Goal: Book appointment/travel/reservation

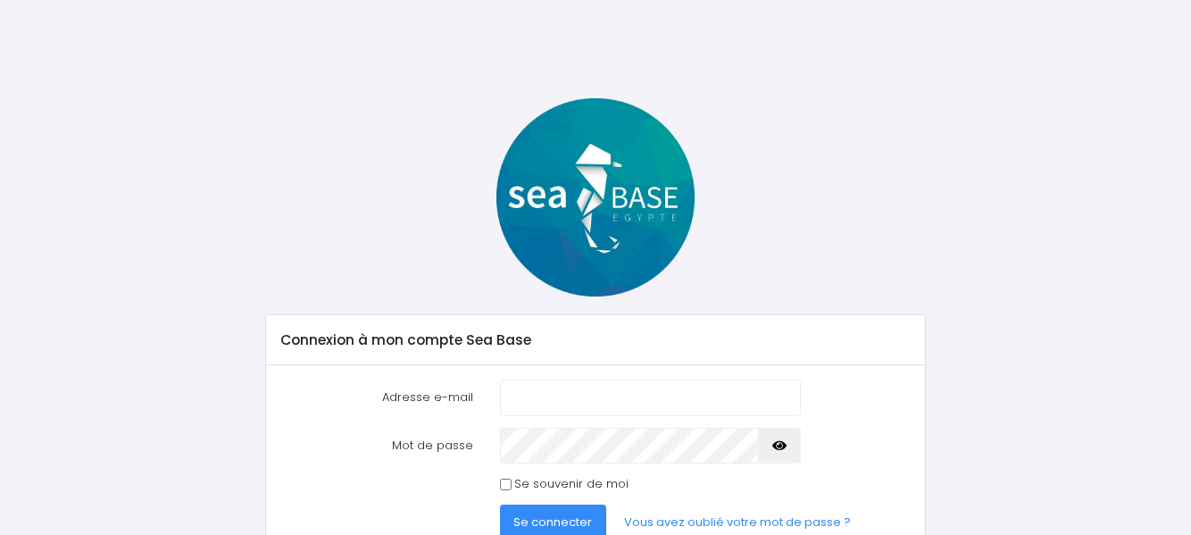
click at [551, 402] on input "Adresse e-mail" at bounding box center [650, 398] width 301 height 36
click at [552, 387] on input "Adresse e-mail" at bounding box center [650, 398] width 301 height 36
type input "cathy.patrick62@orange.fr"
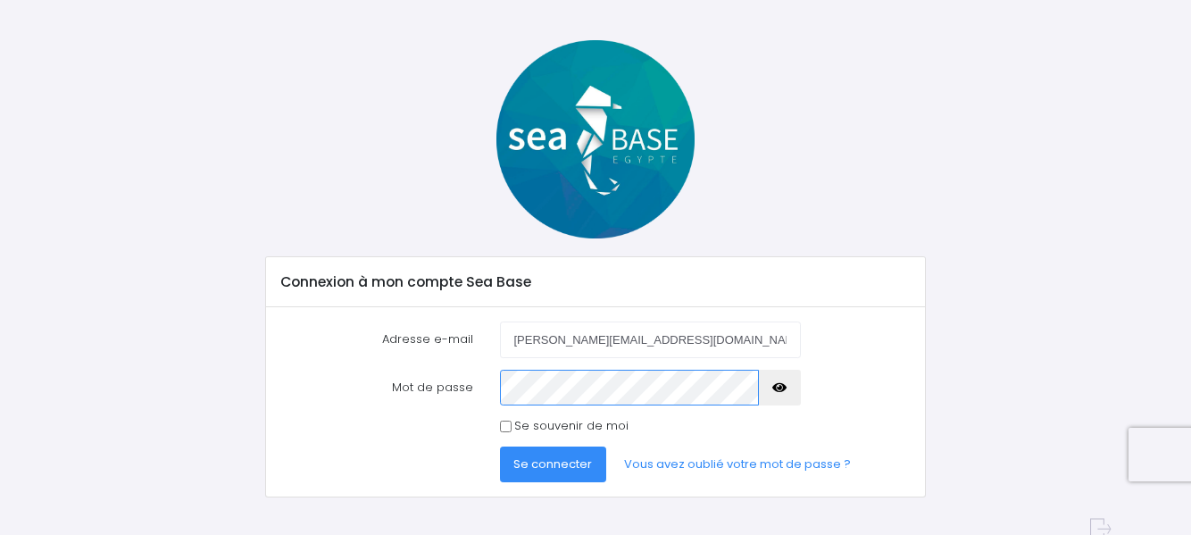
scroll to position [83, 0]
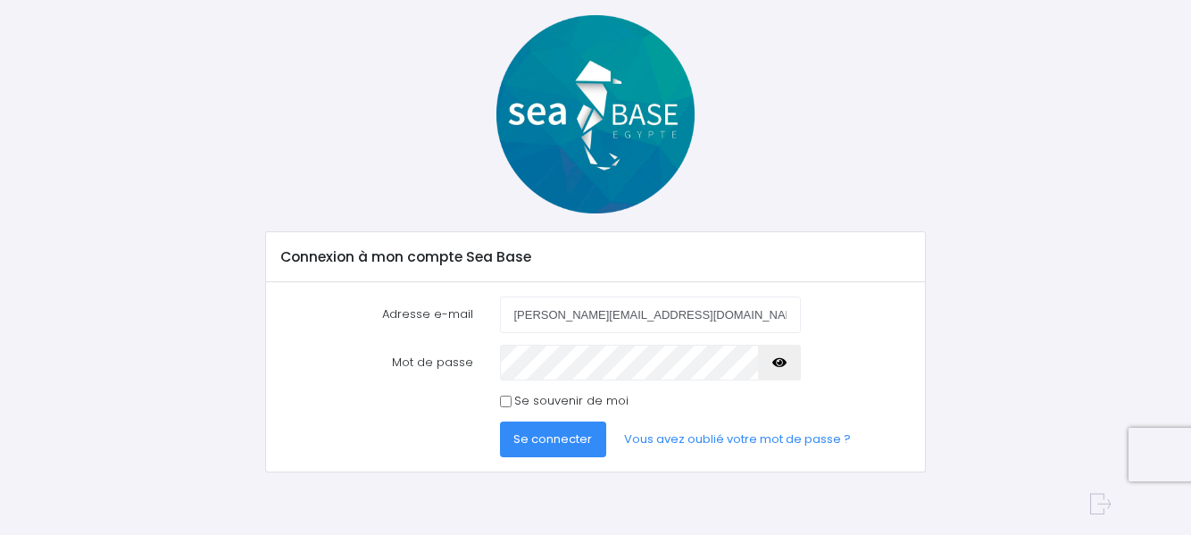
click at [576, 446] on span "Se connecter" at bounding box center [552, 438] width 79 height 17
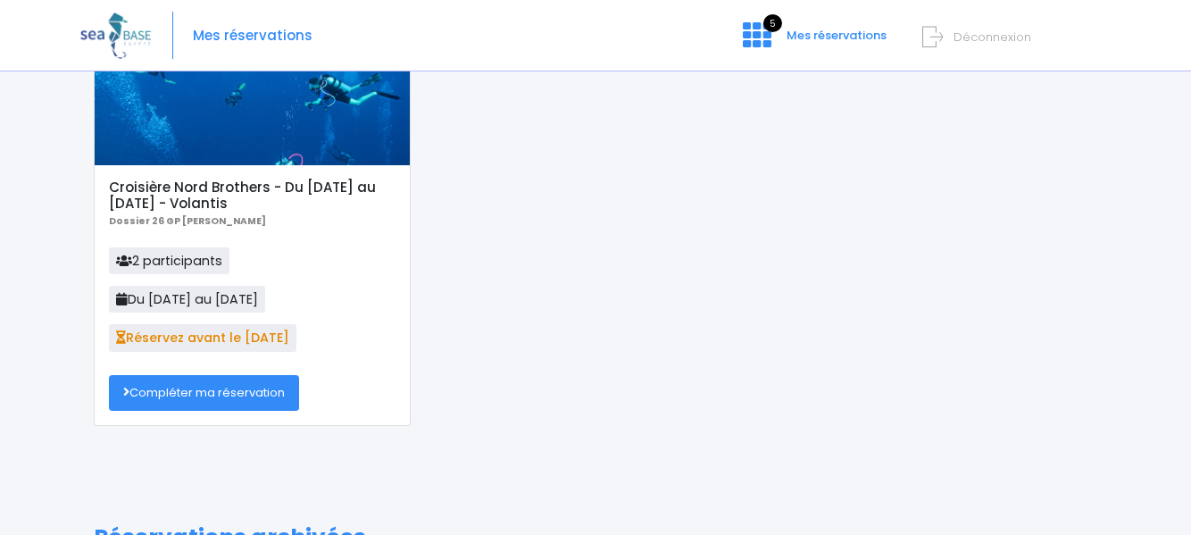
scroll to position [163, 0]
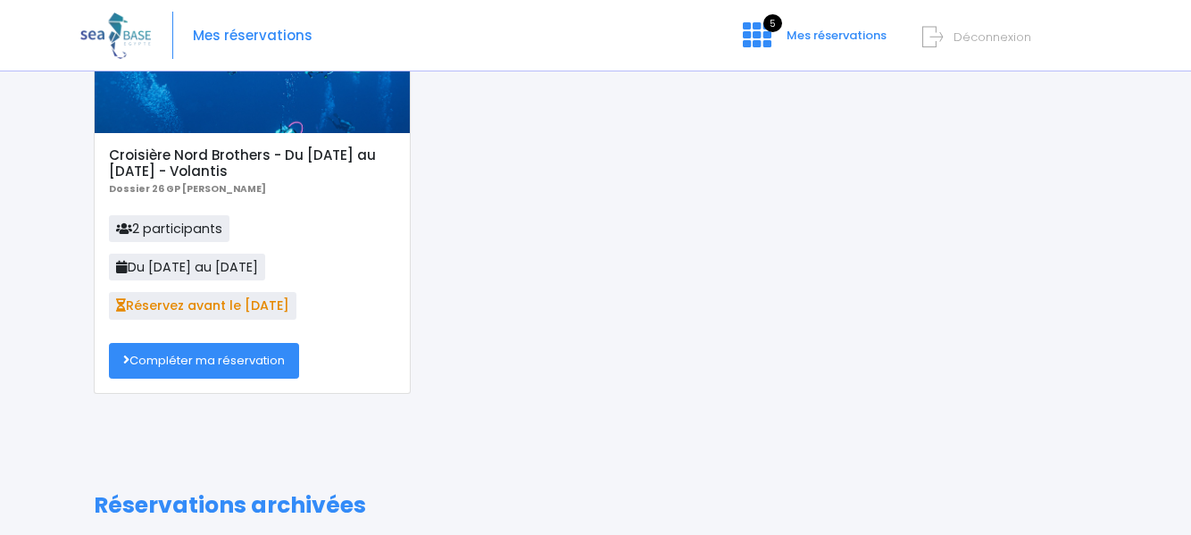
click at [200, 362] on link "Compléter ma réservation" at bounding box center [204, 361] width 190 height 36
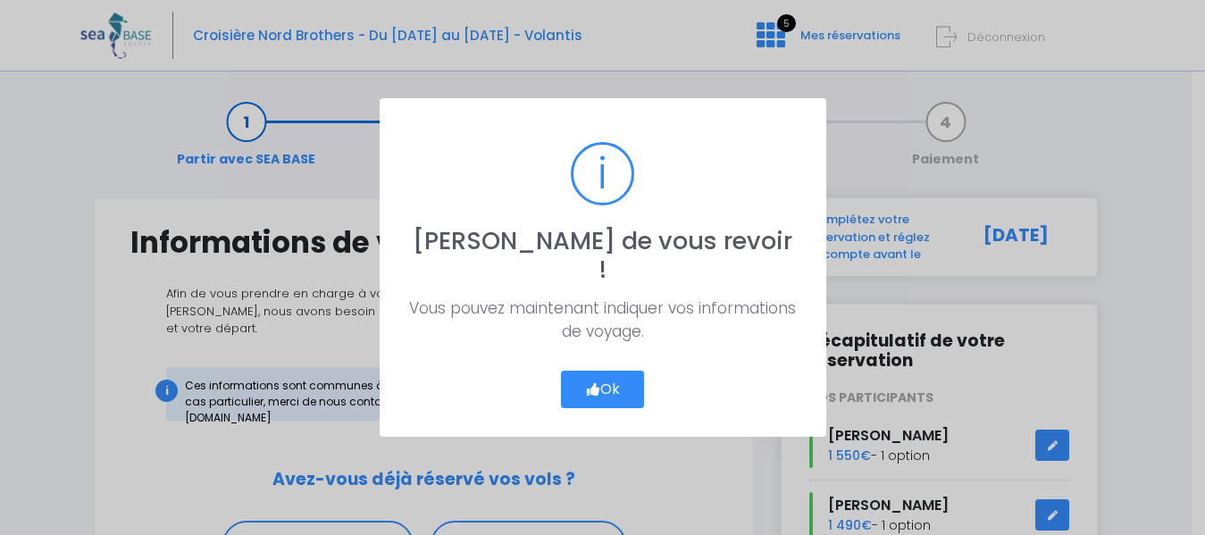
click at [587, 389] on icon "button" at bounding box center [593, 389] width 16 height 0
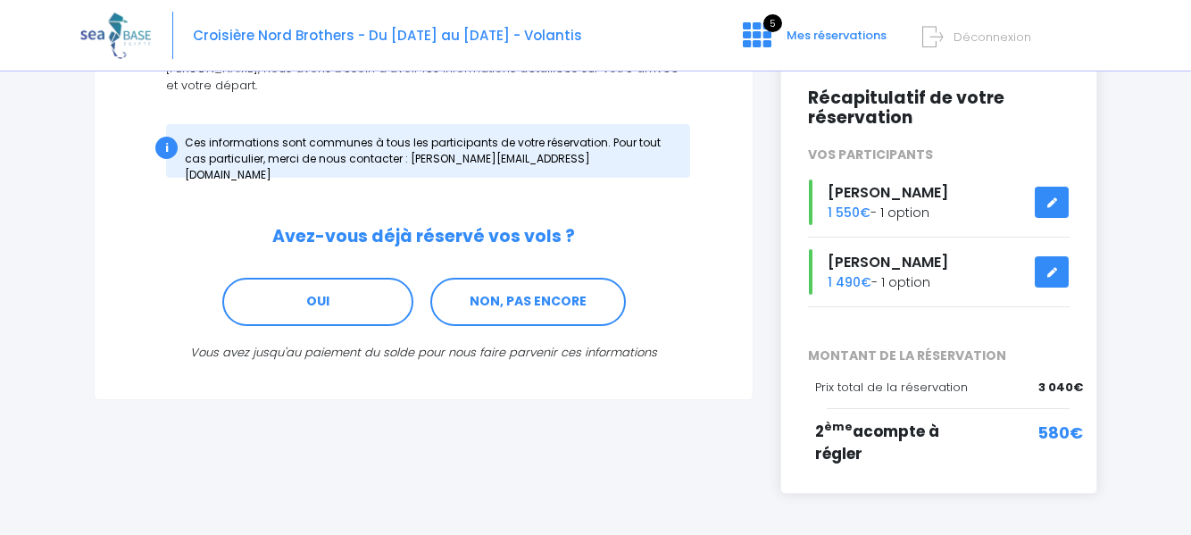
scroll to position [309, 0]
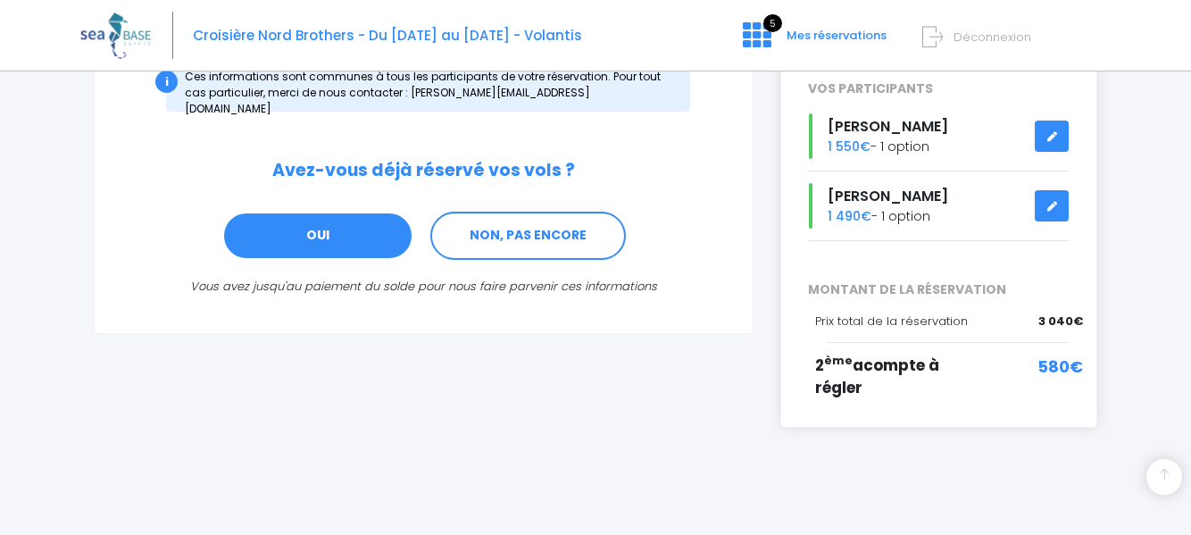
click at [325, 221] on link "OUI" at bounding box center [317, 236] width 191 height 48
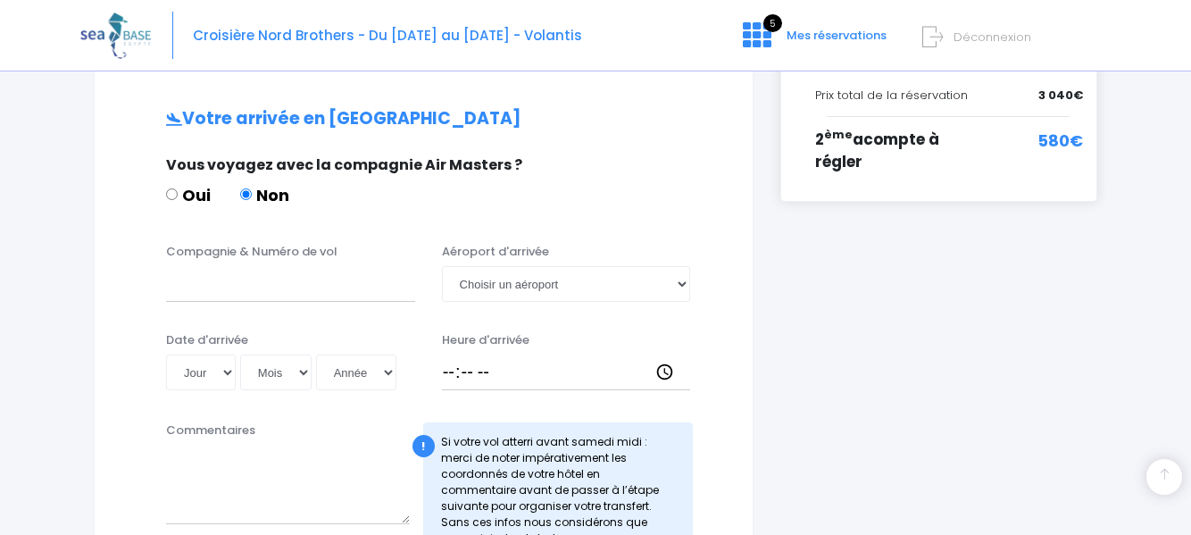
scroll to position [538, 0]
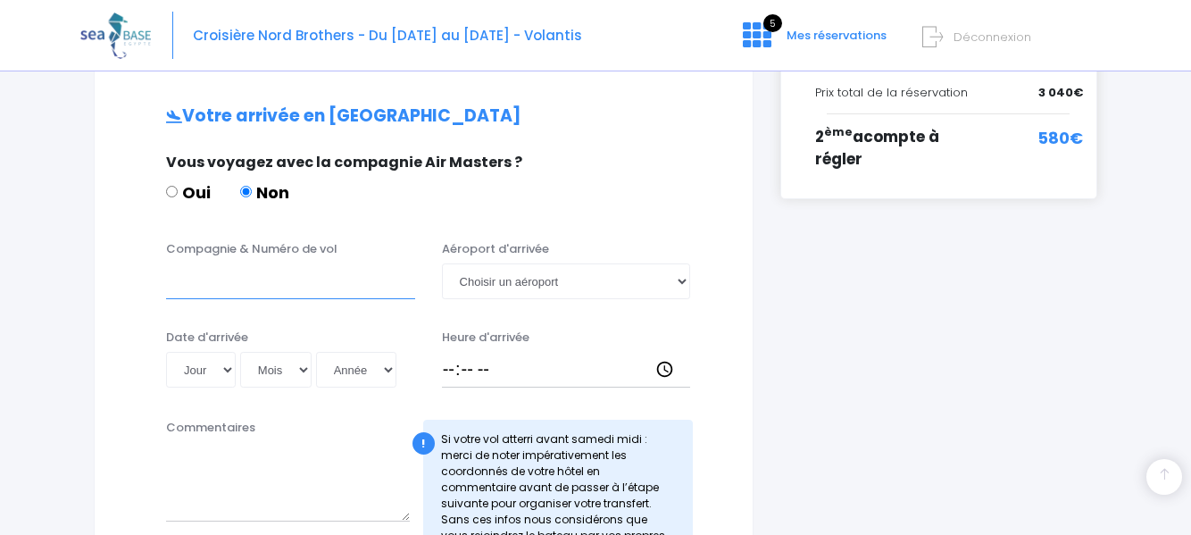
click at [261, 263] on input "Compagnie & Numéro de vol" at bounding box center [290, 281] width 249 height 36
type input "TRANSAVIA TO8048"
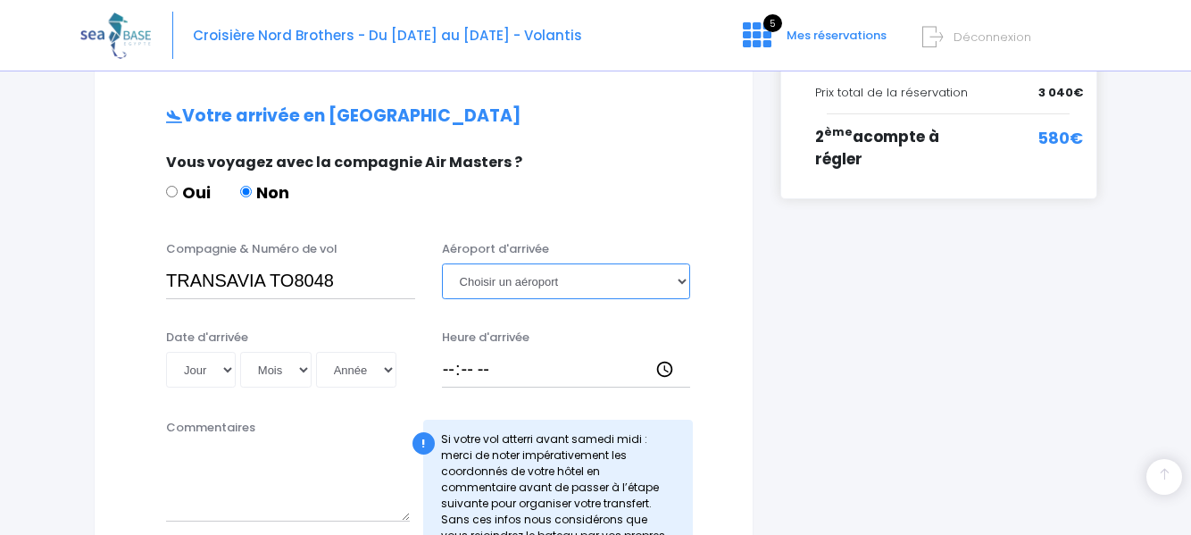
click at [503, 266] on select "Choisir un aéroport Hurghada Marsa Alam" at bounding box center [566, 281] width 249 height 36
select select "Hurghada"
click at [442, 263] on select "Choisir un aéroport Hurghada Marsa Alam" at bounding box center [566, 281] width 249 height 36
click at [221, 352] on select "Jour 01 02 03 04 05 06 07 08 09 10 11 12 13 14 15 16 17 18 19 20 21 22 23 24 25…" at bounding box center [201, 370] width 70 height 36
select select "20"
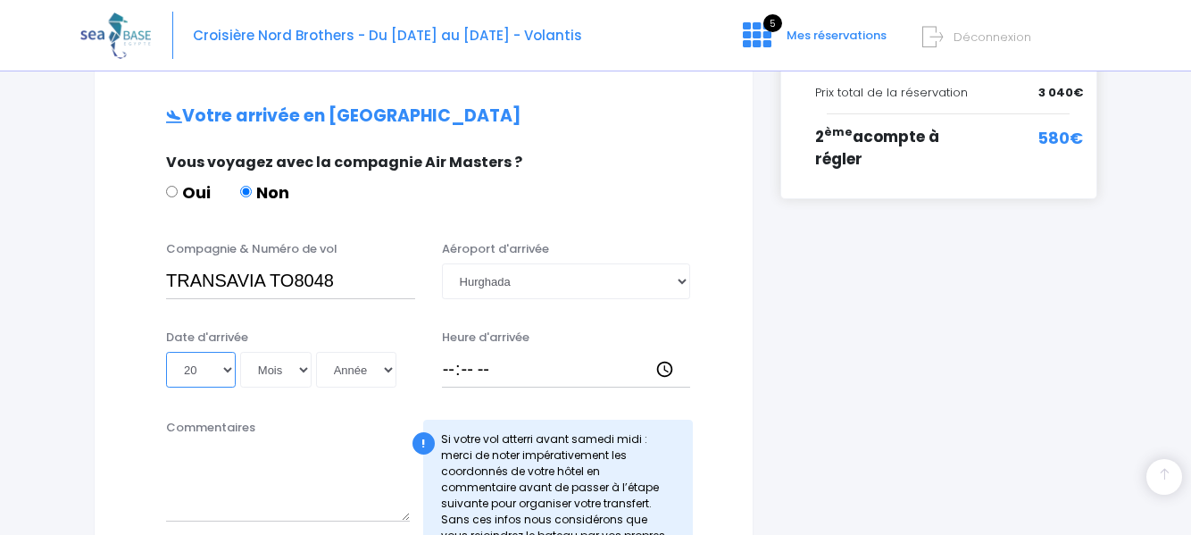
click at [166, 352] on select "Jour 01 02 03 04 05 06 07 08 09 10 11 12 13 14 15 16 17 18 19 20 21 22 23 24 25…" at bounding box center [201, 370] width 70 height 36
click at [280, 352] on select "Mois 01 02 03 04 05 06 07 08 09 10 11 12" at bounding box center [275, 370] width 71 height 36
select select "06"
click at [240, 352] on select "Mois 01 02 03 04 05 06 07 08 09 10 11 12" at bounding box center [275, 370] width 71 height 36
click at [365, 355] on select "Année 2045 2044 2043 2042 2041 2040 2039 2038 2037 2036 2035 2034 2033 2032 203…" at bounding box center [356, 370] width 80 height 36
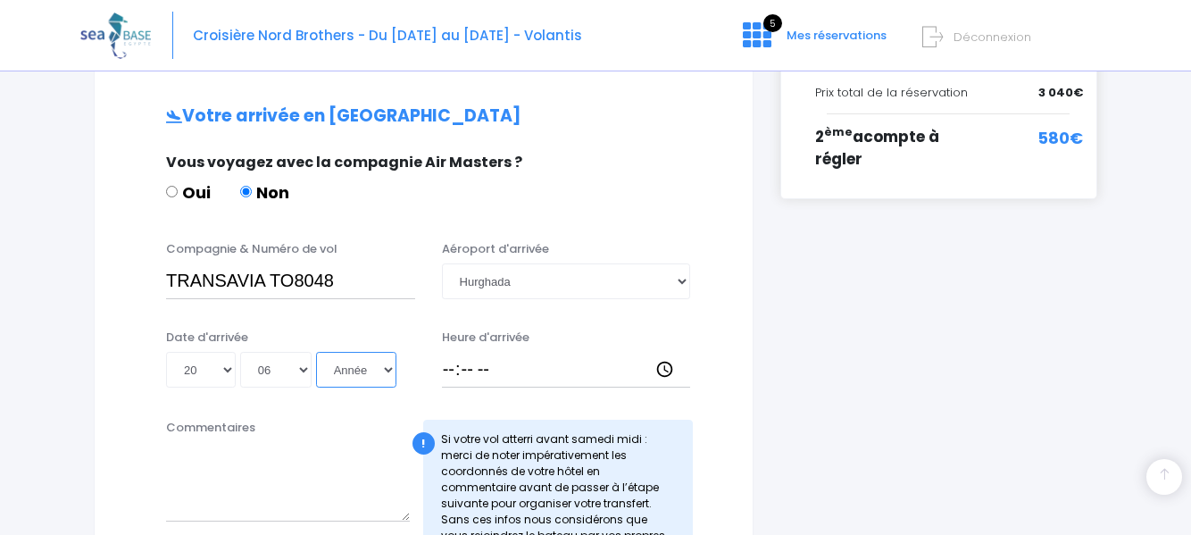
select select "2026"
click at [316, 352] on select "Année 2045 2044 2043 2042 2041 2040 2039 2038 2037 2036 2035 2034 2033 2032 203…" at bounding box center [356, 370] width 80 height 36
type input "2026-06-20"
click at [455, 352] on input "Heure d'arrivée" at bounding box center [566, 370] width 249 height 36
type input "13:45"
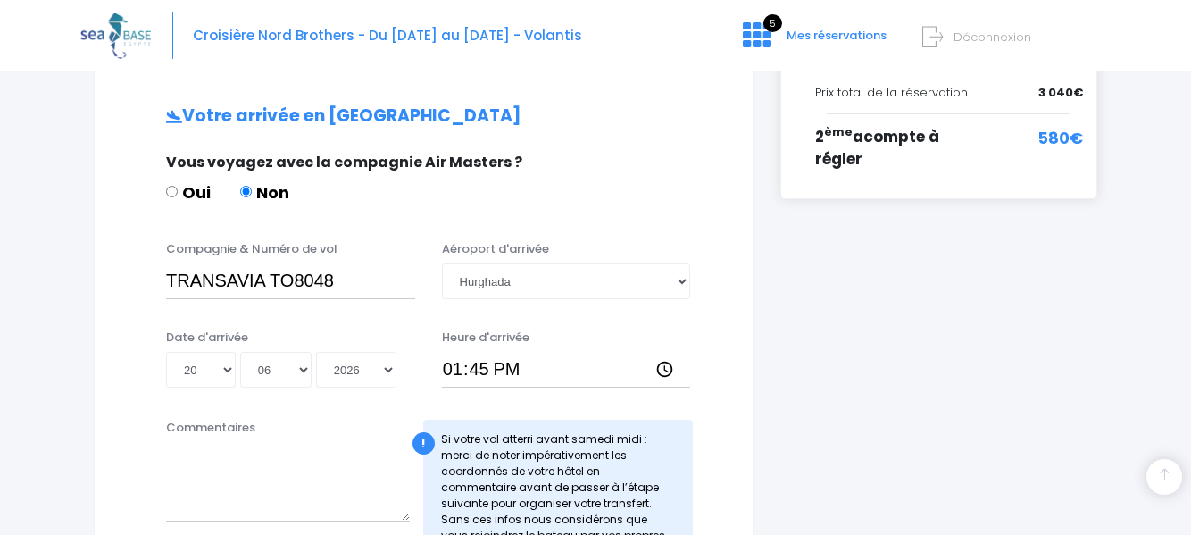
click at [777, 384] on div "i Complétez votre réservation et réglez l'acompte avant le 30/09/2025 Récapitul…" at bounding box center [939, 368] width 344 height 1417
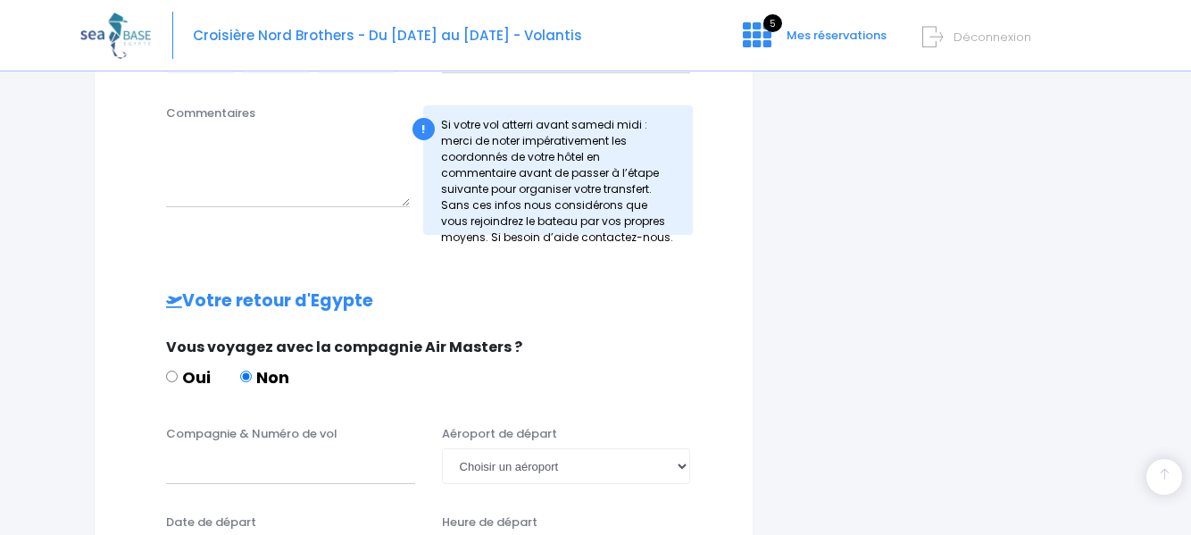
scroll to position [895, 0]
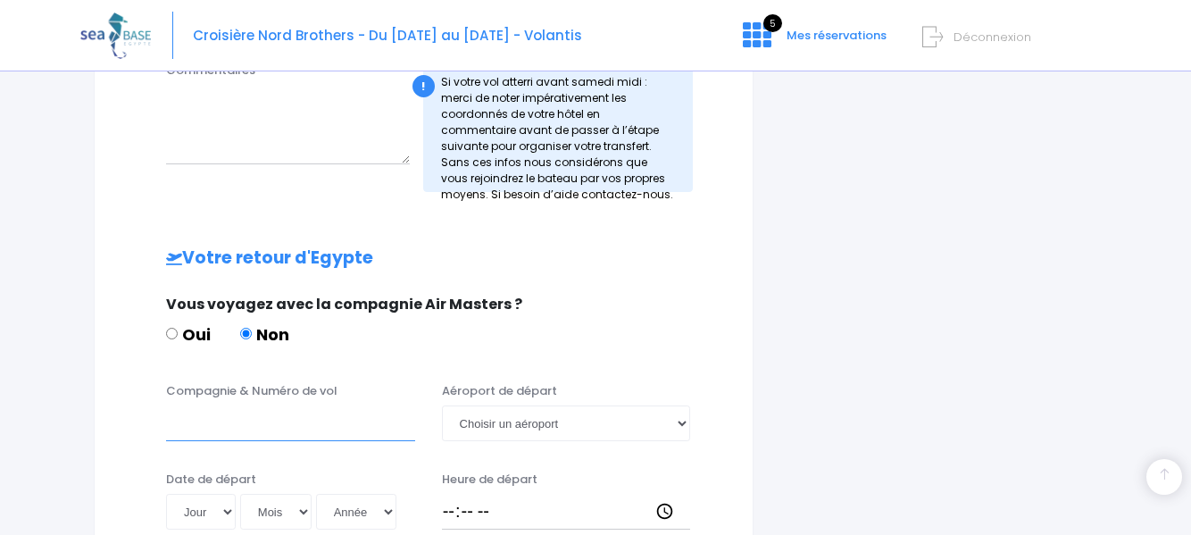
click at [270, 409] on input "Compagnie & Numéro de vol" at bounding box center [290, 423] width 249 height 36
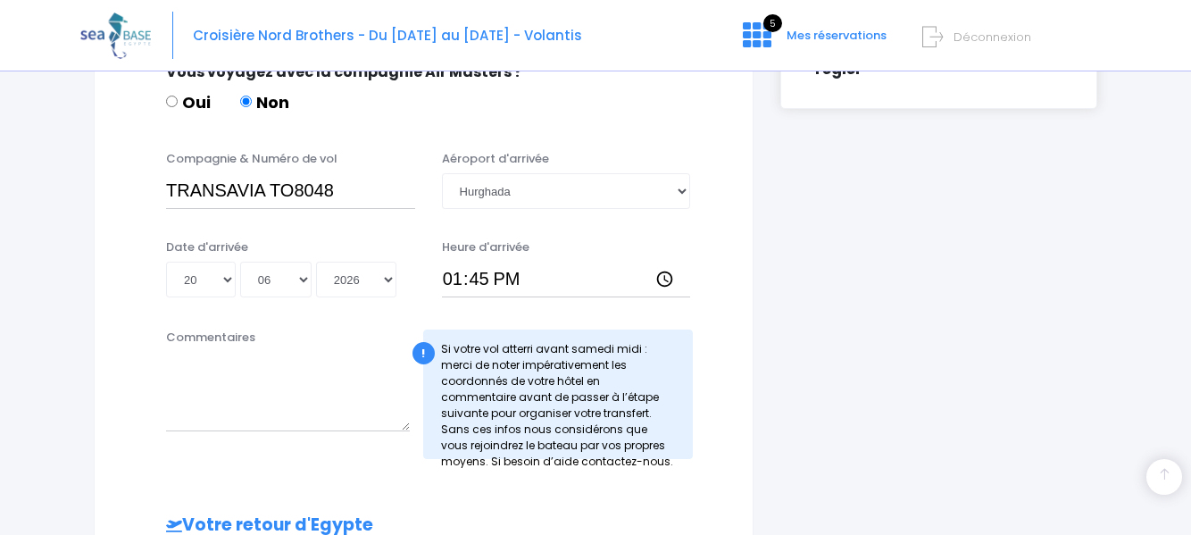
scroll to position [627, 0]
type input "TRANSAVIA TO8049"
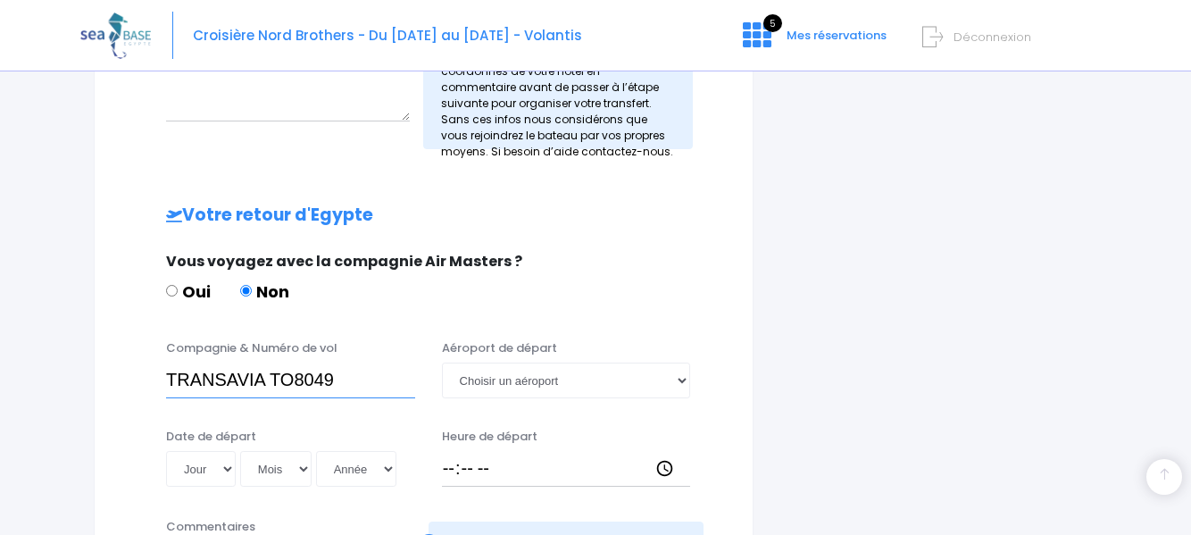
scroll to position [984, 0]
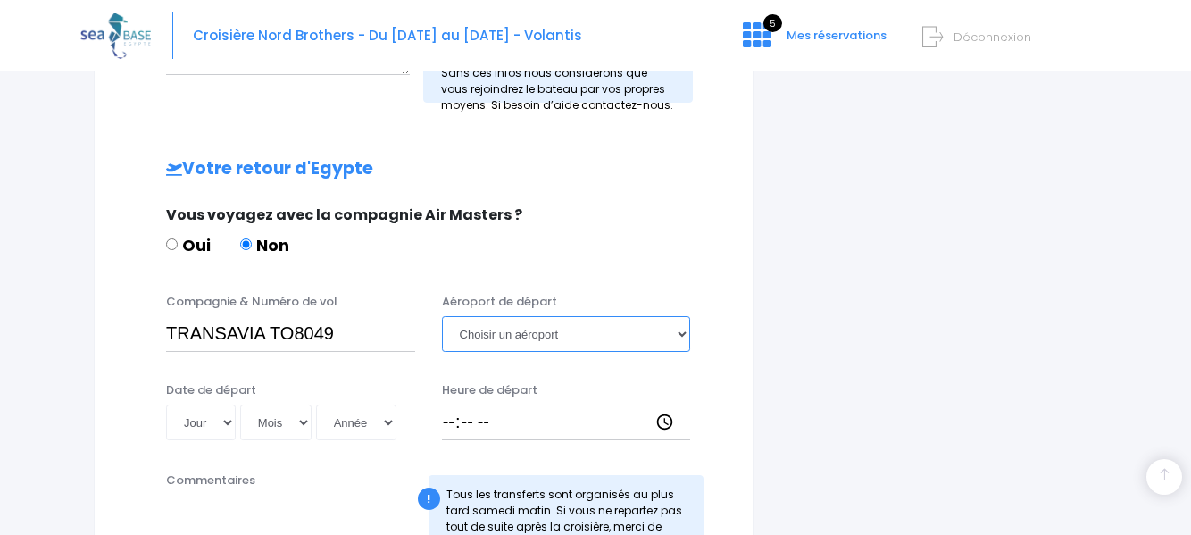
click at [571, 324] on select "Choisir un aéroport Hurghada Marsa Alam" at bounding box center [566, 334] width 249 height 36
select select "Hurghada"
click at [442, 316] on select "Choisir un aéroport Hurghada Marsa Alam" at bounding box center [566, 334] width 249 height 36
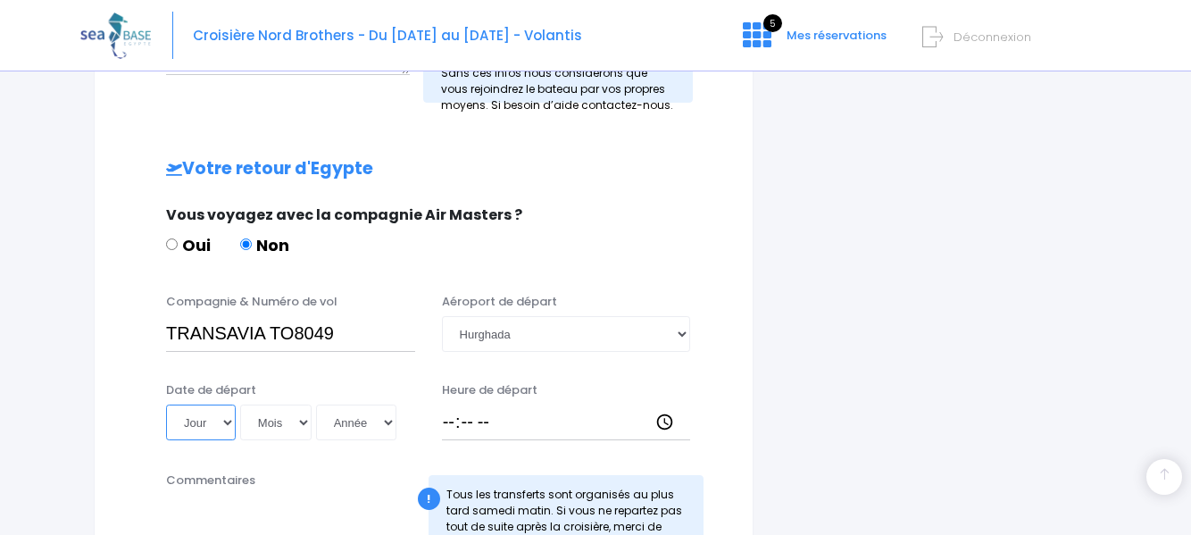
click at [226, 409] on select "Jour 01 02 03 04 05 06 07 08 09 10 11 12 13 14 15 16 17 18 19 20 21 22 23 24 25…" at bounding box center [201, 423] width 70 height 36
select select "27"
click at [166, 405] on select "Jour 01 02 03 04 05 06 07 08 09 10 11 12 13 14 15 16 17 18 19 20 21 22 23 24 25…" at bounding box center [201, 423] width 70 height 36
click at [303, 409] on select "Mois 01 02 03 04 05 06 07 08 09 10 11 12" at bounding box center [275, 423] width 71 height 36
select select "06"
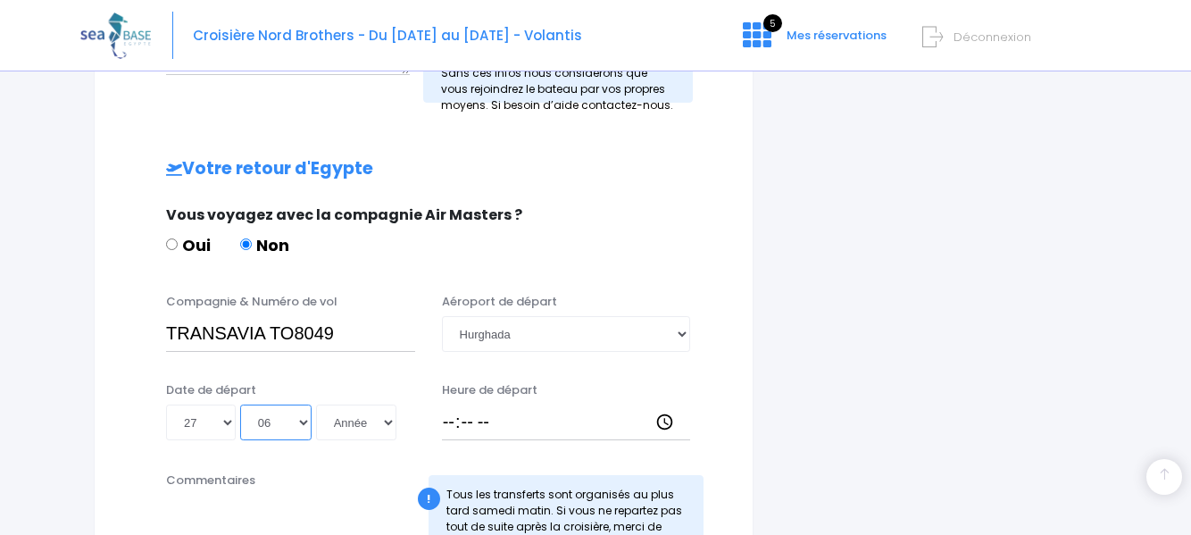
click at [240, 405] on select "Mois 01 02 03 04 05 06 07 08 09 10 11 12" at bounding box center [275, 423] width 71 height 36
click at [360, 405] on select "Année 2045 2044 2043 2042 2041 2040 2039 2038 2037 2036 2035 2034 2033 2032 203…" at bounding box center [356, 423] width 80 height 36
select select "2026"
click at [316, 405] on select "Année 2045 2044 2043 2042 2041 2040 2039 2038 2037 2036 2035 2034 2033 2032 203…" at bounding box center [356, 423] width 80 height 36
type input "2026-06-27"
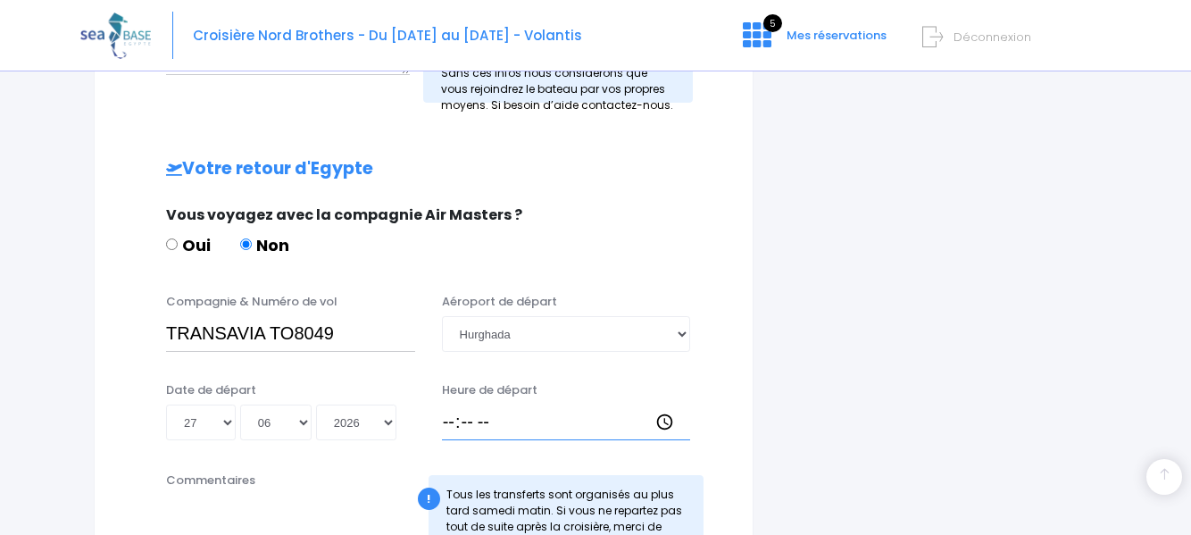
click at [453, 405] on input "Heure de départ" at bounding box center [566, 423] width 249 height 36
type input "14:40"
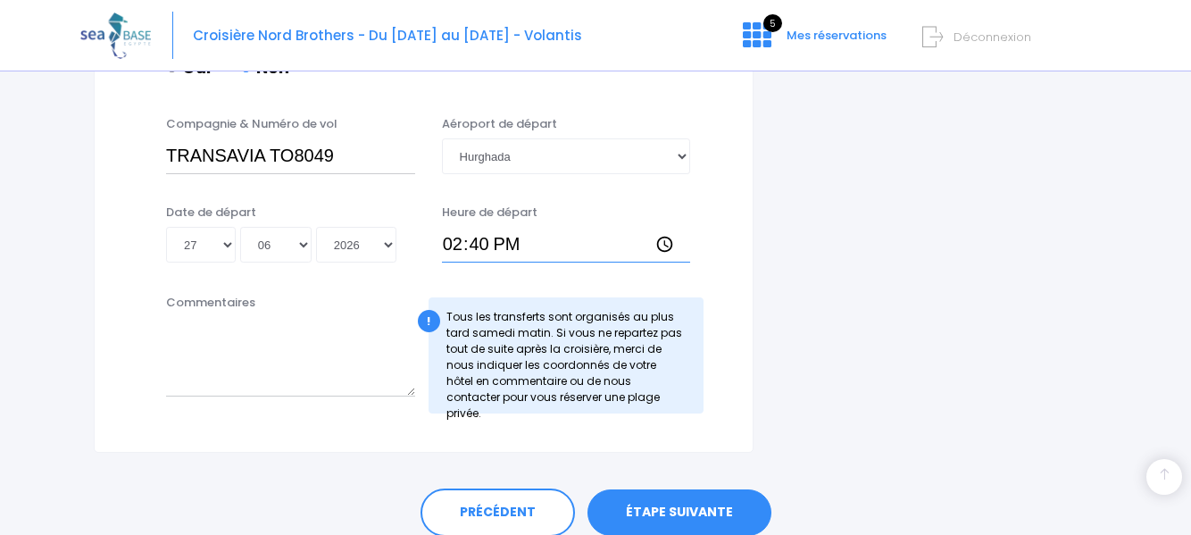
scroll to position [1163, 0]
click at [686, 493] on link "ÉTAPE SUIVANTE" at bounding box center [680, 511] width 184 height 46
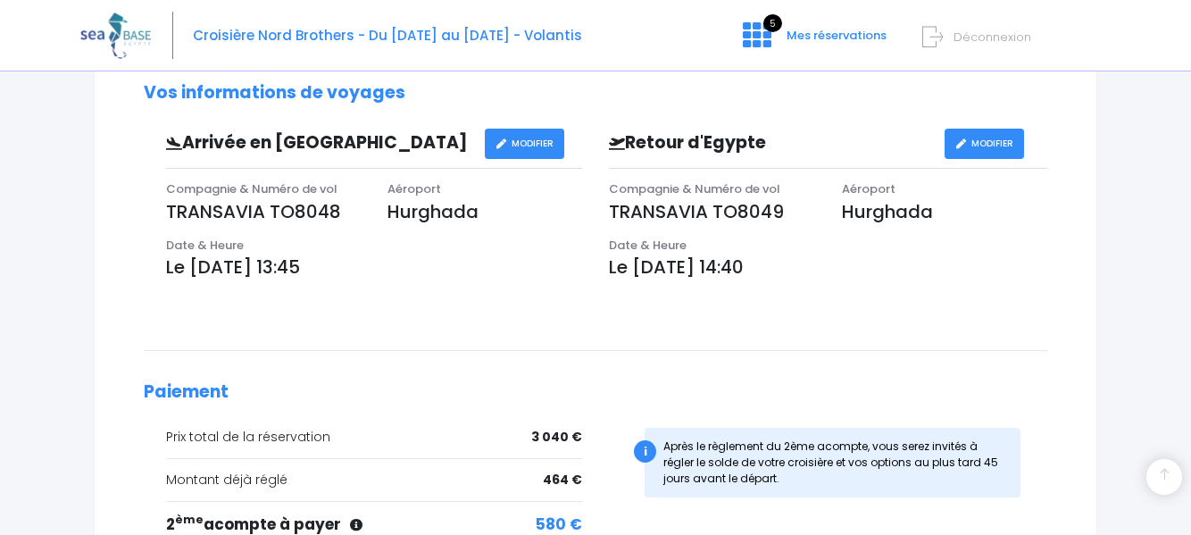
scroll to position [714, 0]
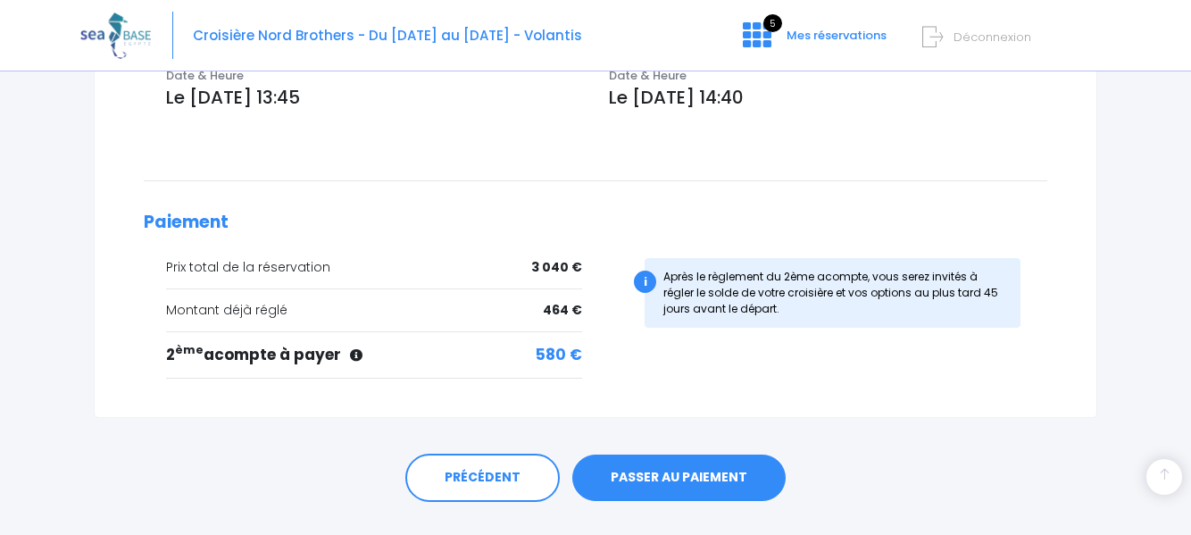
click at [701, 483] on link "PASSER AU PAIEMENT" at bounding box center [678, 478] width 213 height 46
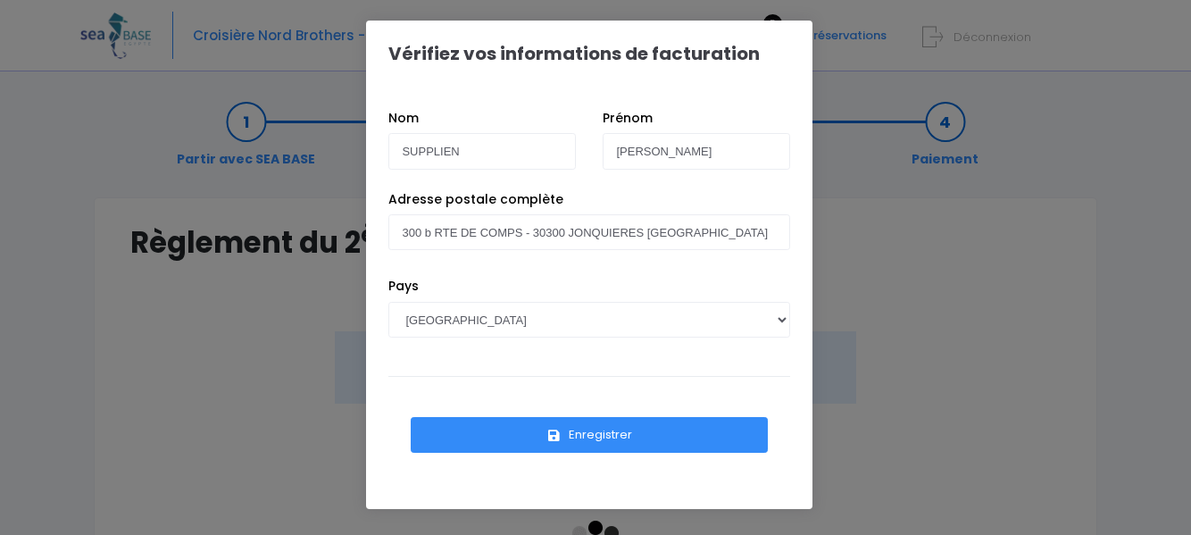
click at [592, 432] on button "Enregistrer" at bounding box center [589, 435] width 357 height 36
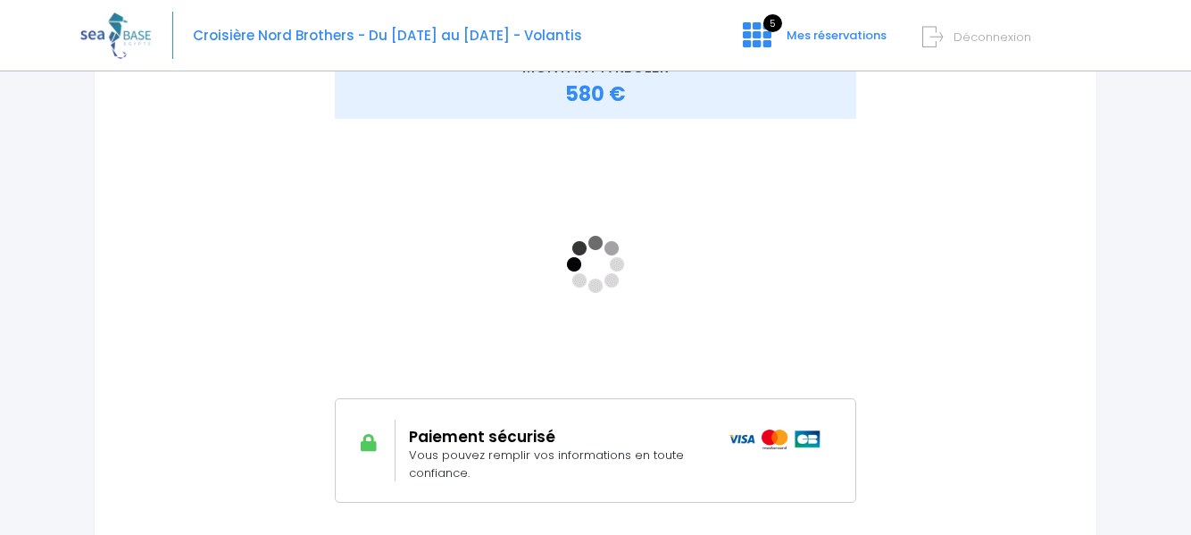
scroll to position [89, 0]
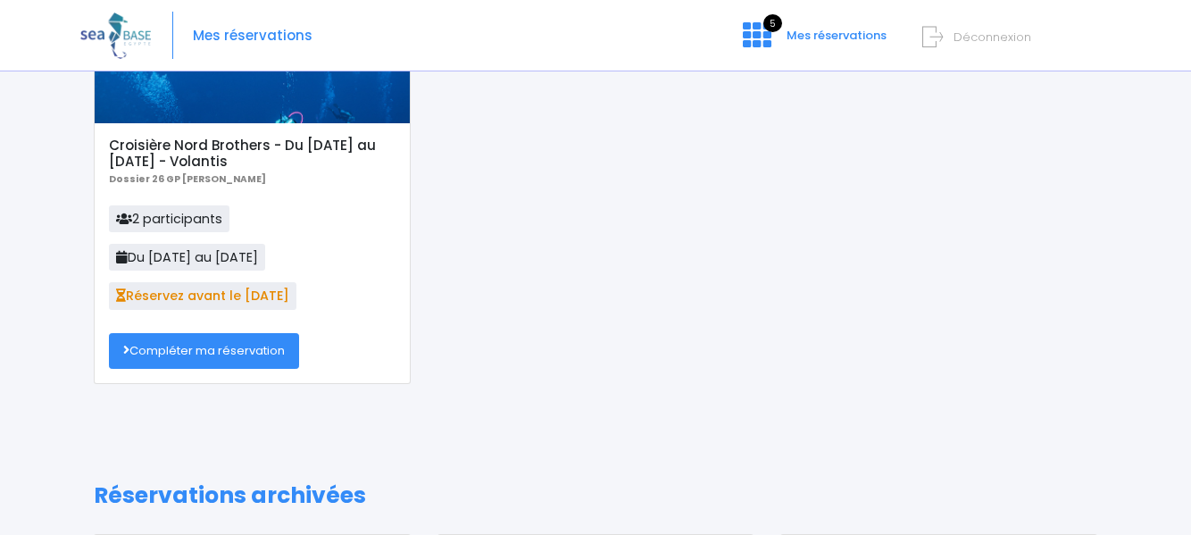
scroll to position [179, 0]
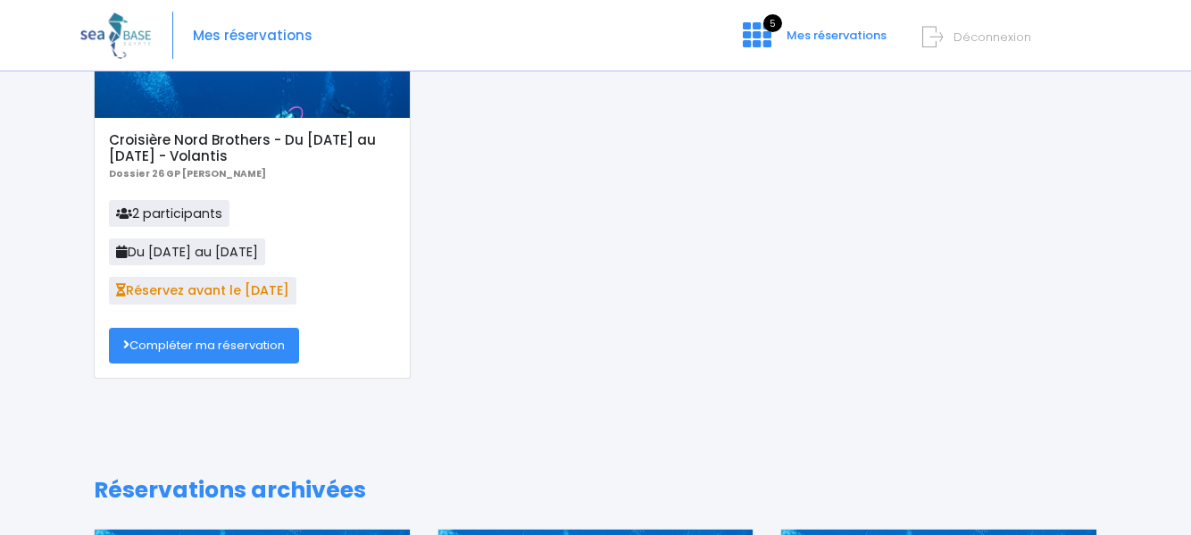
click at [250, 347] on link "Compléter ma réservation" at bounding box center [204, 346] width 190 height 36
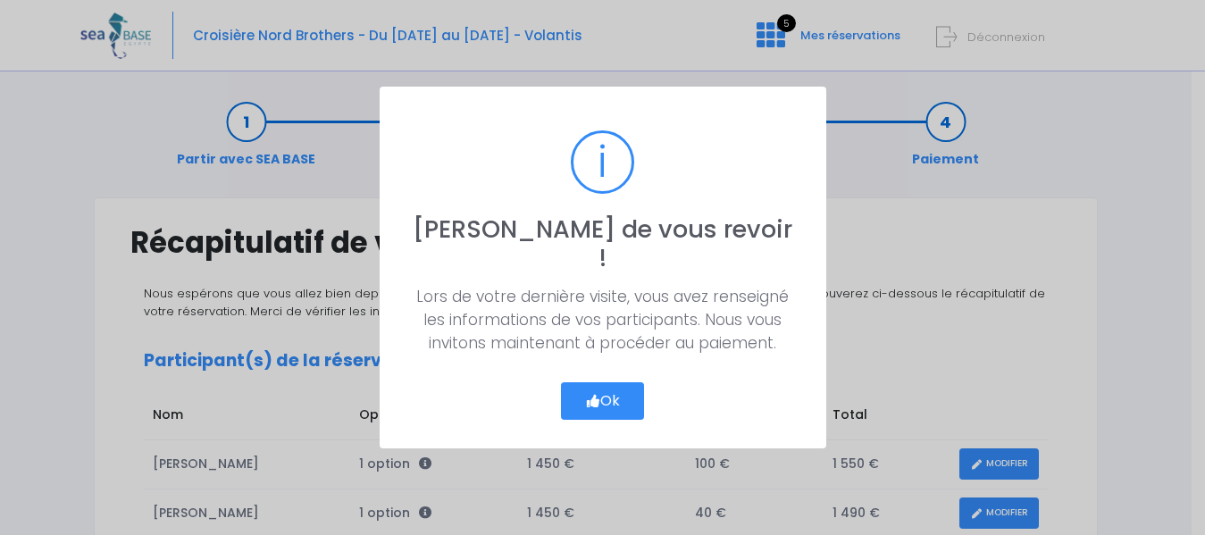
click at [611, 388] on button "Ok" at bounding box center [603, 401] width 84 height 38
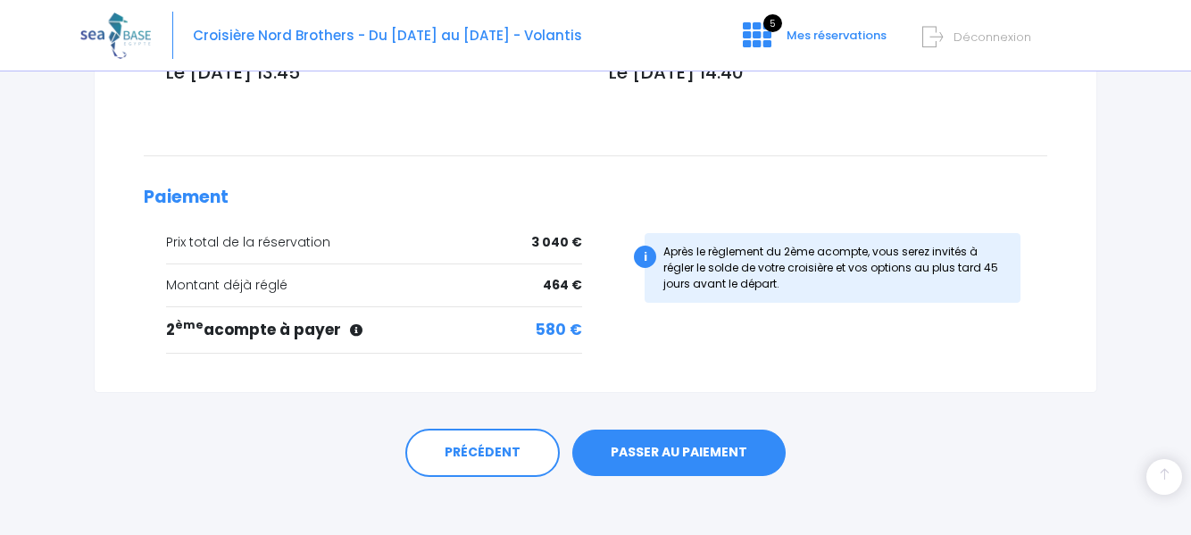
scroll to position [753, 0]
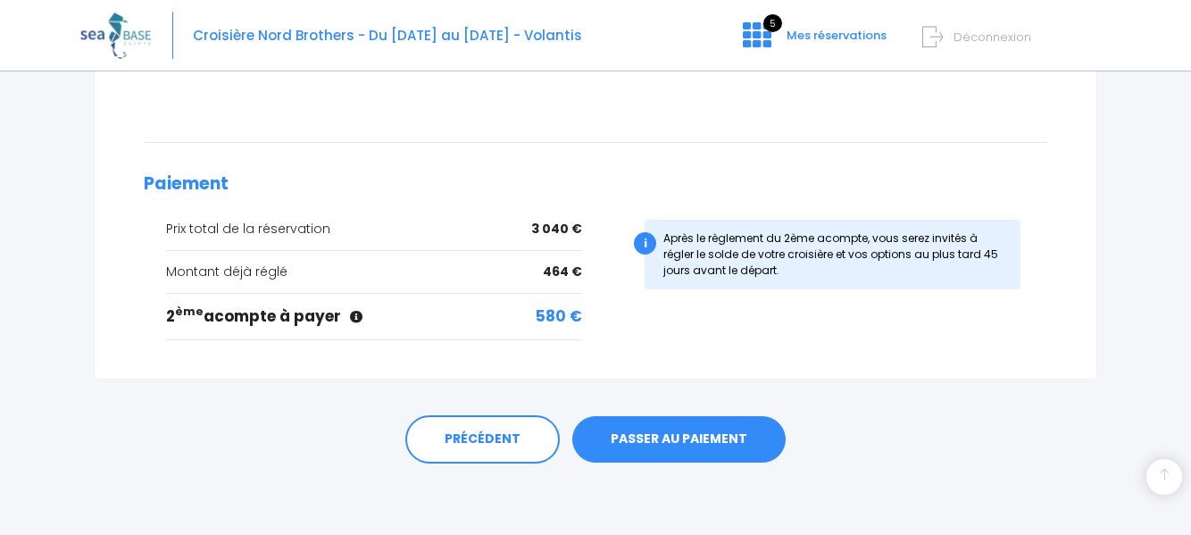
click at [715, 432] on link "PASSER AU PAIEMENT" at bounding box center [678, 439] width 213 height 46
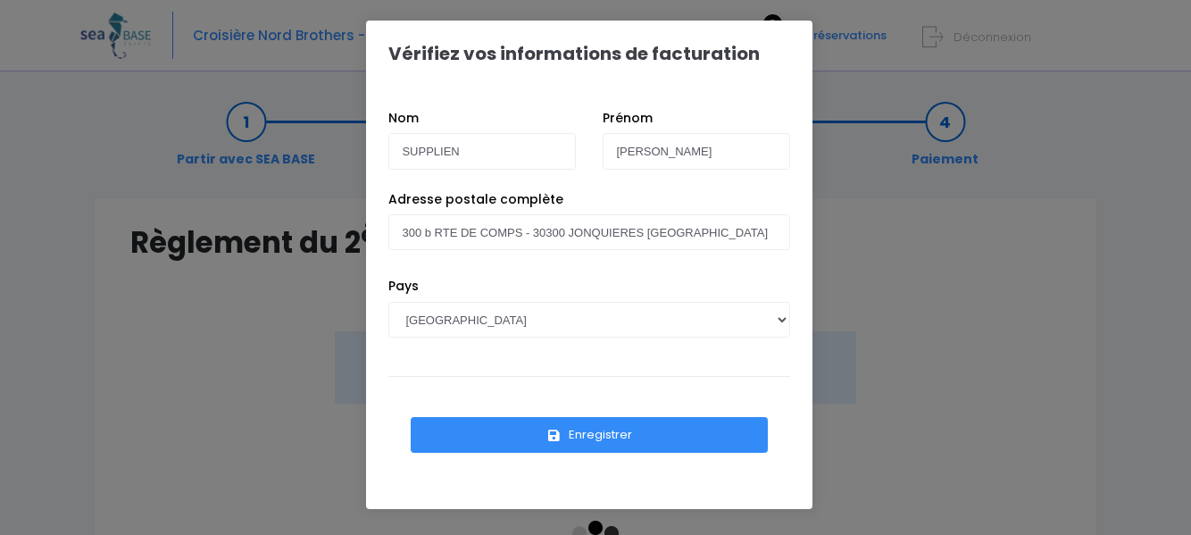
click at [613, 434] on button "Enregistrer" at bounding box center [589, 435] width 357 height 36
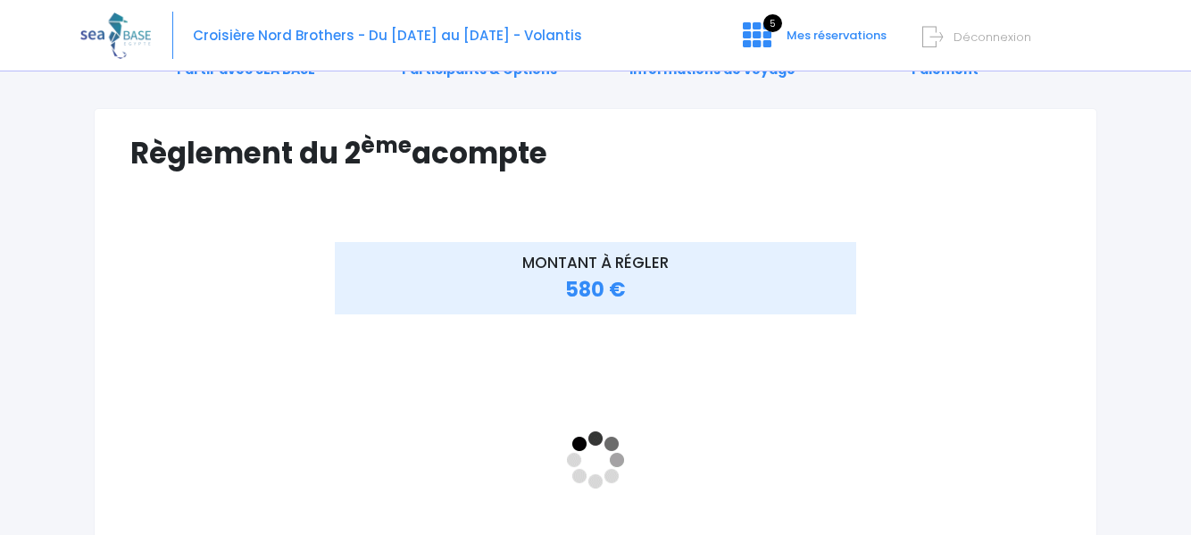
scroll to position [179, 0]
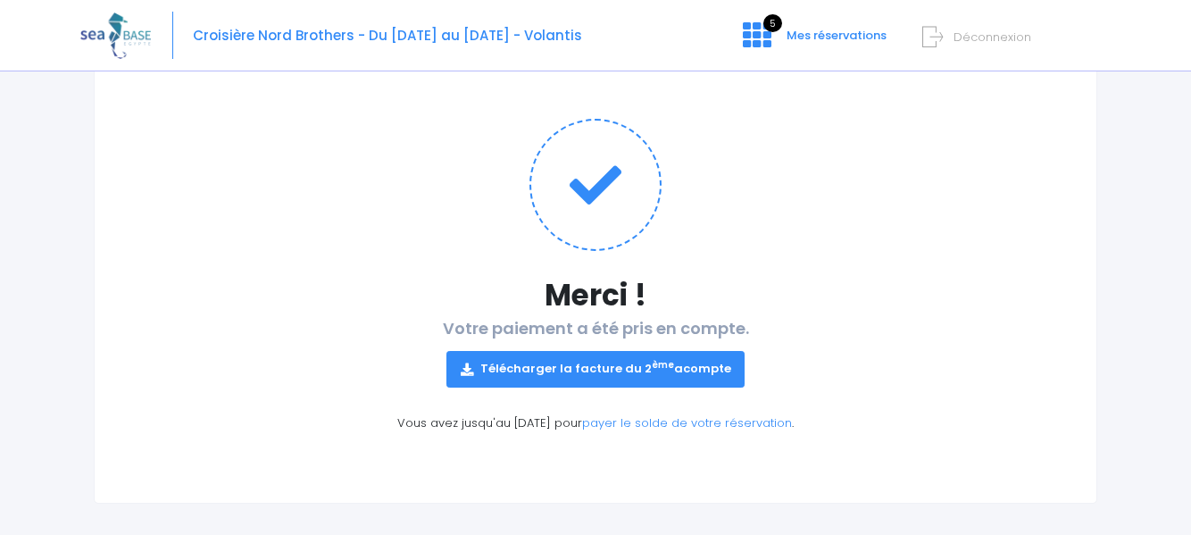
scroll to position [164, 0]
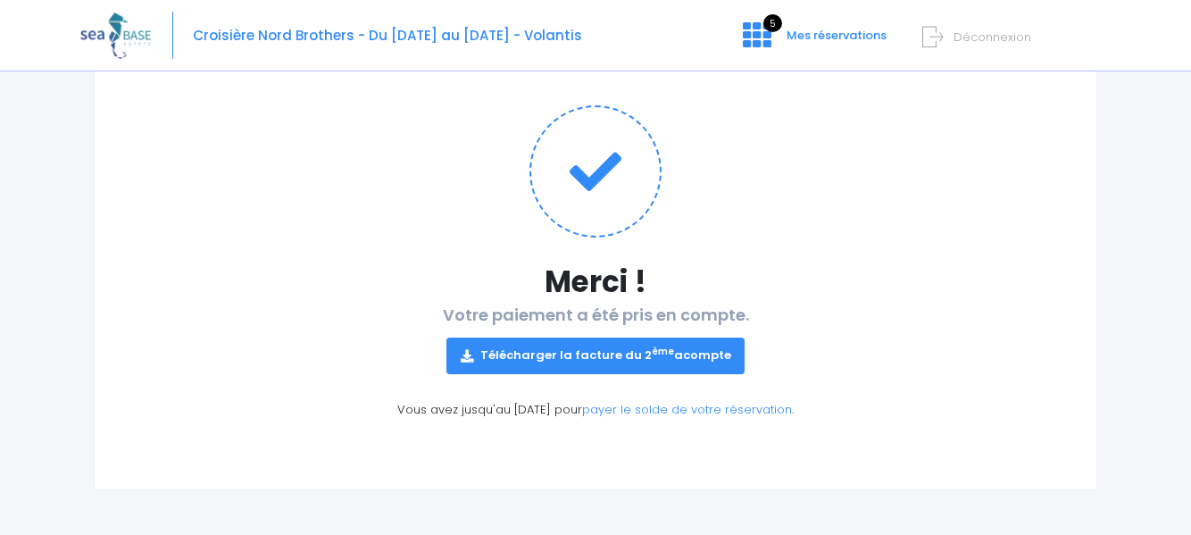
click at [591, 355] on link "Télécharger la facture du 2 ème acompte" at bounding box center [595, 356] width 299 height 36
